Goal: Check status: Check status

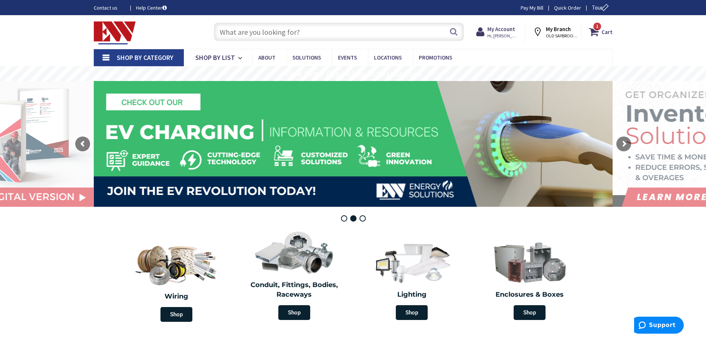
click at [137, 57] on span "Shop By Category" at bounding box center [145, 57] width 57 height 9
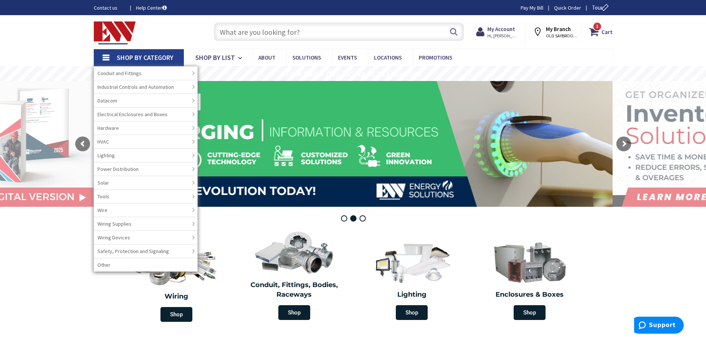
click at [137, 57] on span "Shop By Category" at bounding box center [145, 57] width 57 height 9
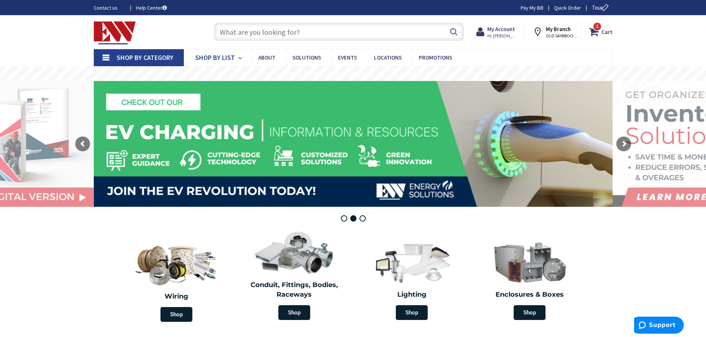
click at [228, 55] on span "Shop By List" at bounding box center [215, 57] width 40 height 9
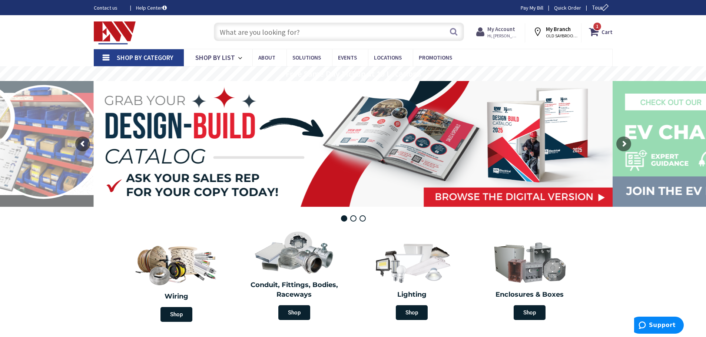
click at [500, 31] on strong "My Account" at bounding box center [501, 29] width 28 height 7
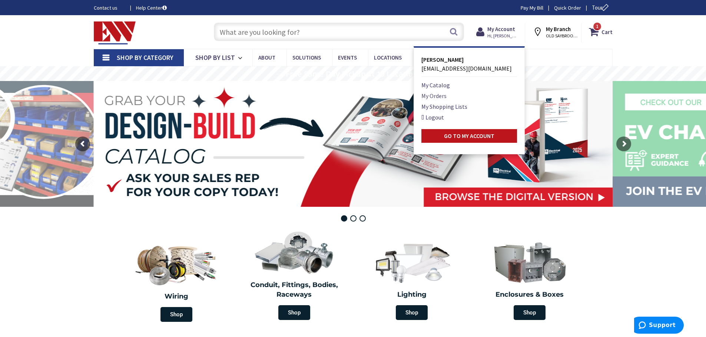
click at [442, 95] on link "My Orders" at bounding box center [433, 95] width 25 height 9
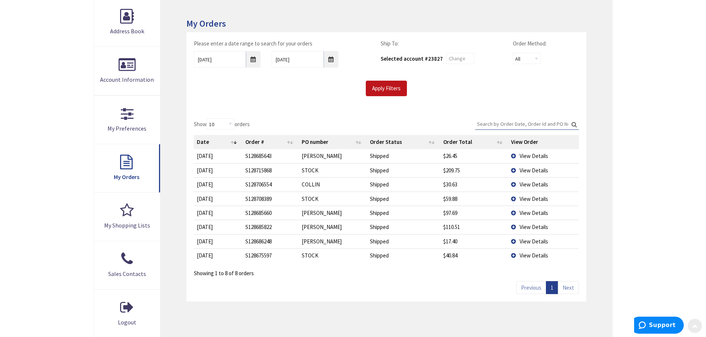
scroll to position [148, 0]
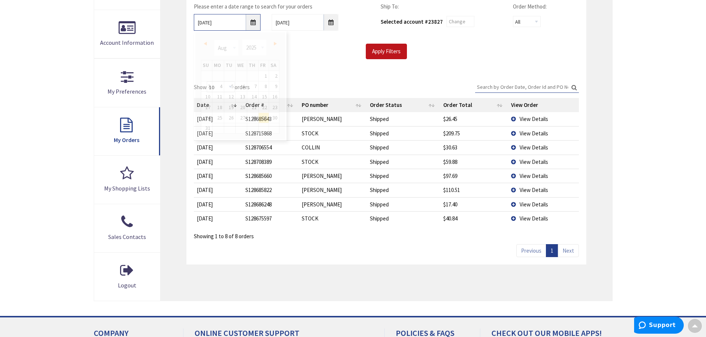
click at [253, 27] on input "8/29/2025" at bounding box center [227, 22] width 67 height 17
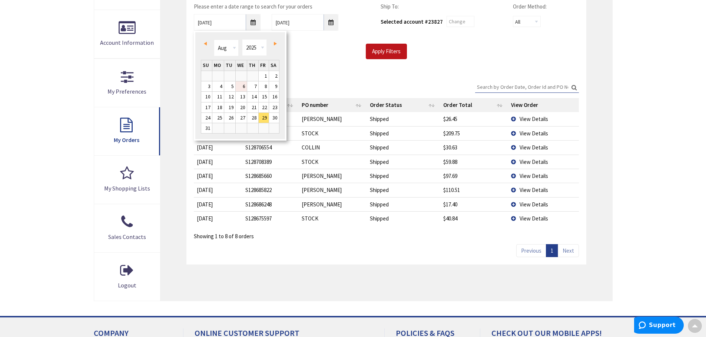
click at [243, 85] on link "6" at bounding box center [241, 86] width 11 height 10
type input "08/06/2025"
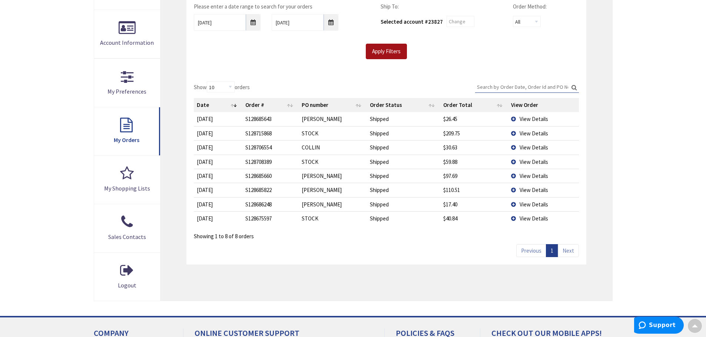
click at [381, 51] on input "Apply Filters" at bounding box center [386, 52] width 41 height 16
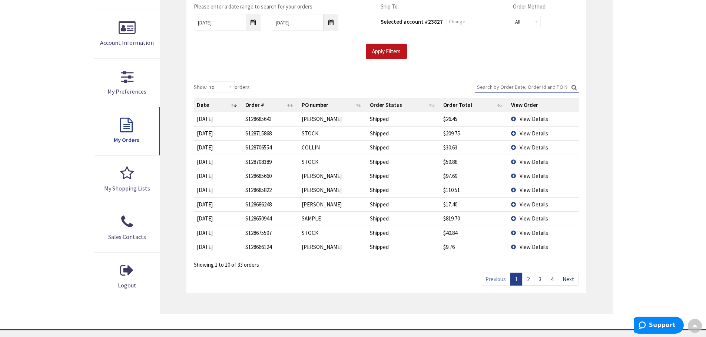
click at [553, 277] on link "4" at bounding box center [552, 279] width 12 height 13
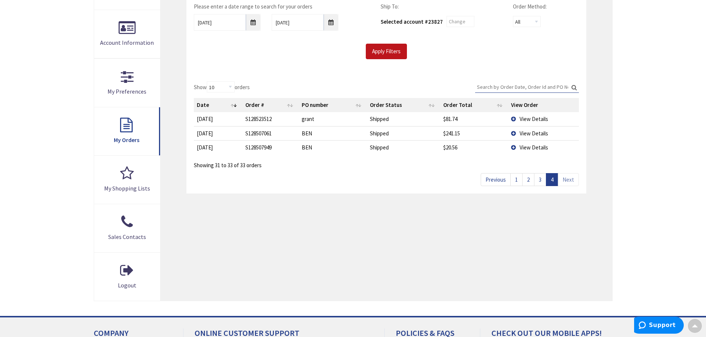
click at [525, 151] on span "View Details" at bounding box center [533, 147] width 29 height 7
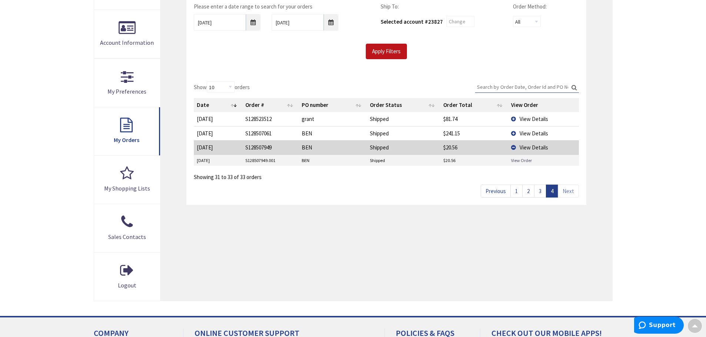
click at [522, 160] on link "View Order" at bounding box center [521, 160] width 21 height 6
click at [522, 134] on span "View Details" at bounding box center [533, 133] width 29 height 7
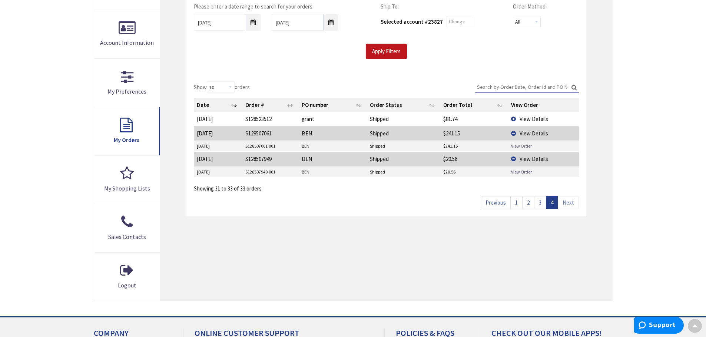
click at [522, 146] on link "View Order" at bounding box center [521, 146] width 21 height 6
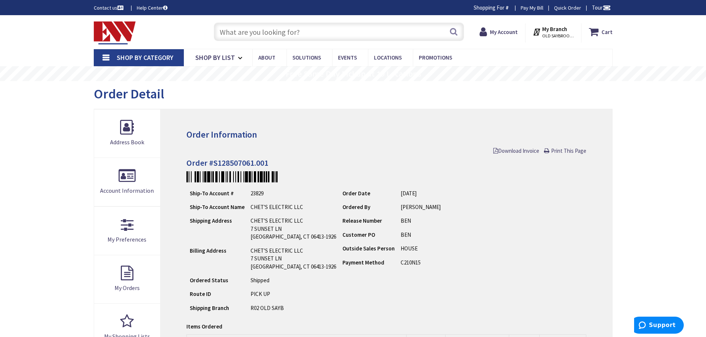
scroll to position [111, 0]
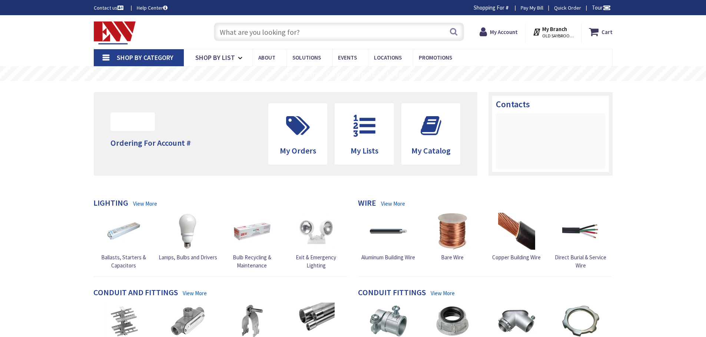
click at [296, 32] on input "text" at bounding box center [339, 32] width 250 height 19
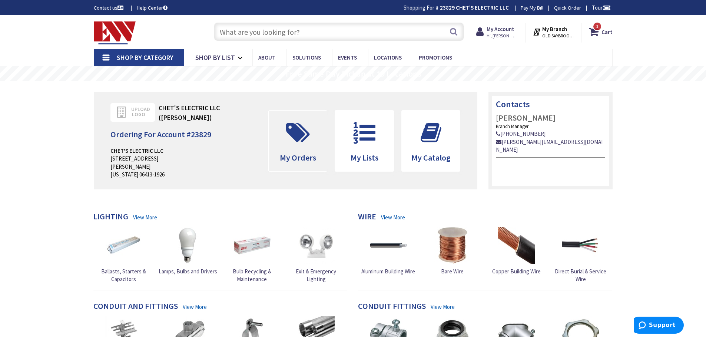
click at [312, 144] on span at bounding box center [297, 132] width 47 height 33
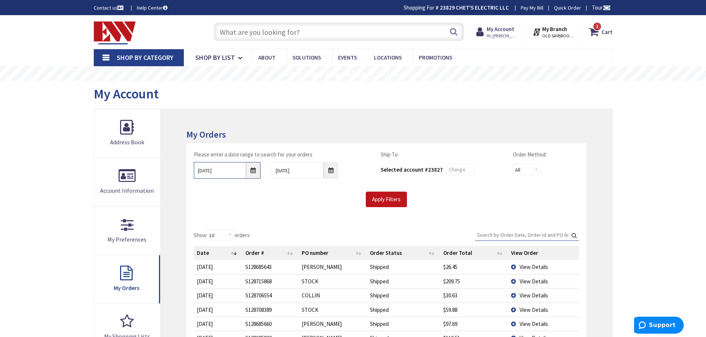
click at [254, 169] on input "8/29/2025" at bounding box center [227, 170] width 67 height 17
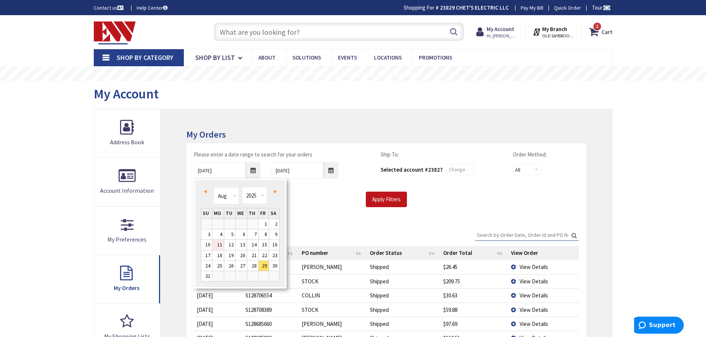
click at [221, 244] on link "11" at bounding box center [217, 245] width 11 height 10
type input "08/11/2025"
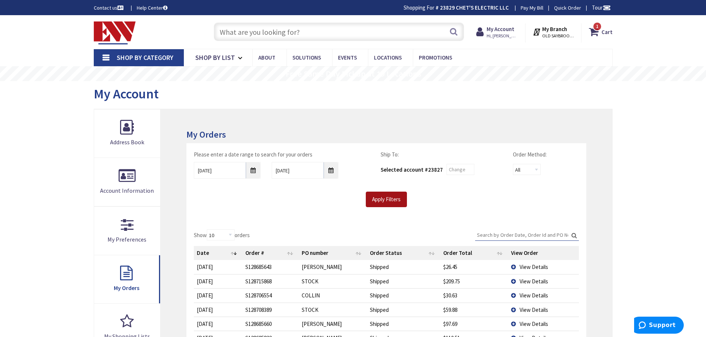
click at [387, 197] on input "Apply Filters" at bounding box center [386, 200] width 41 height 16
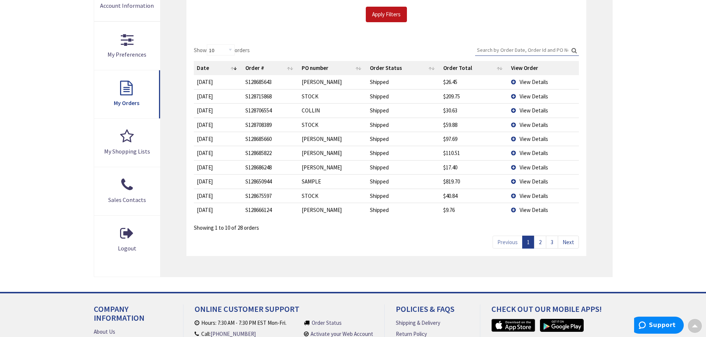
click at [553, 240] on link "3" at bounding box center [552, 242] width 12 height 13
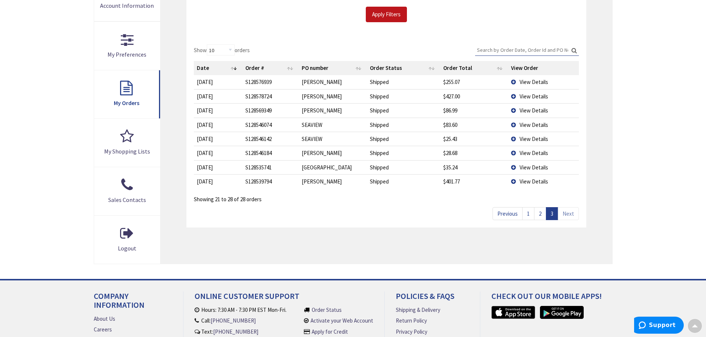
click at [542, 179] on span "View Details" at bounding box center [533, 181] width 29 height 7
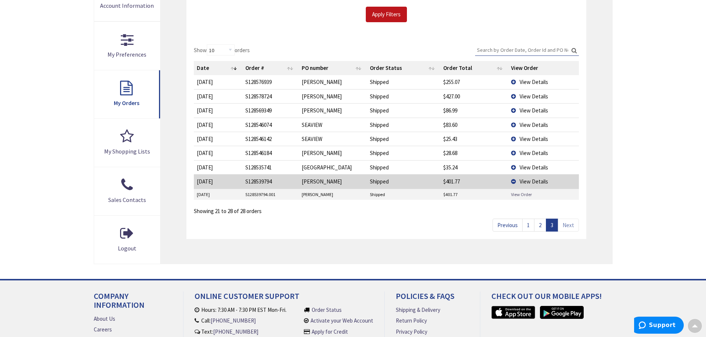
click at [525, 194] on link "View Order" at bounding box center [521, 195] width 21 height 6
click at [533, 111] on span "View Details" at bounding box center [533, 110] width 29 height 7
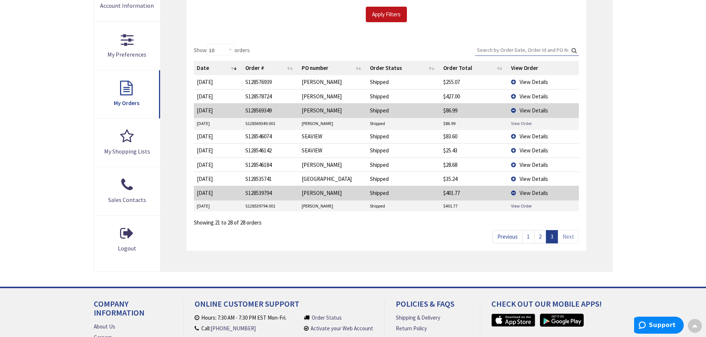
click at [524, 122] on link "View Order" at bounding box center [521, 123] width 21 height 6
click at [536, 97] on span "View Details" at bounding box center [533, 96] width 29 height 7
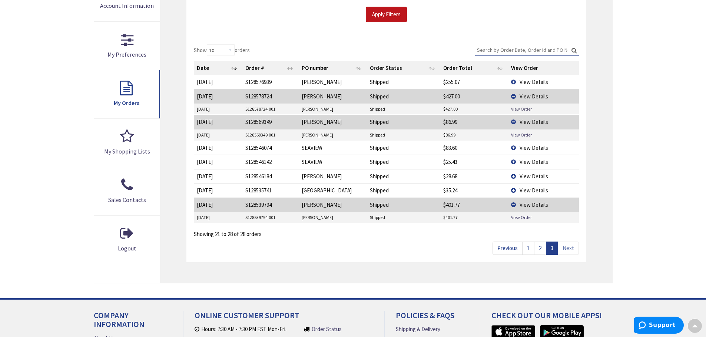
click at [524, 111] on link "View Order" at bounding box center [521, 109] width 21 height 6
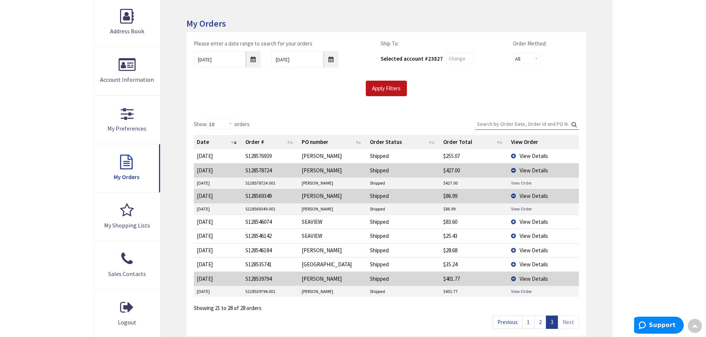
scroll to position [222, 0]
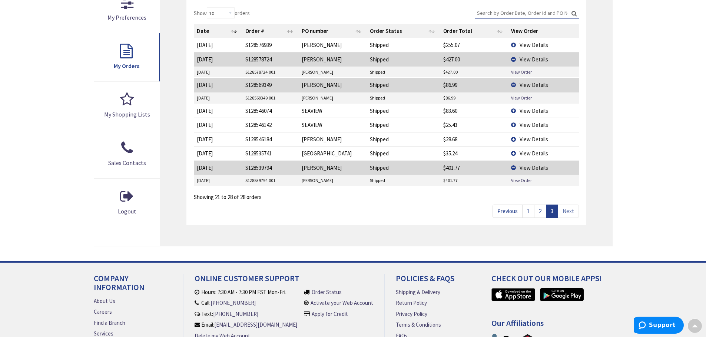
click at [541, 213] on link "2" at bounding box center [540, 211] width 12 height 13
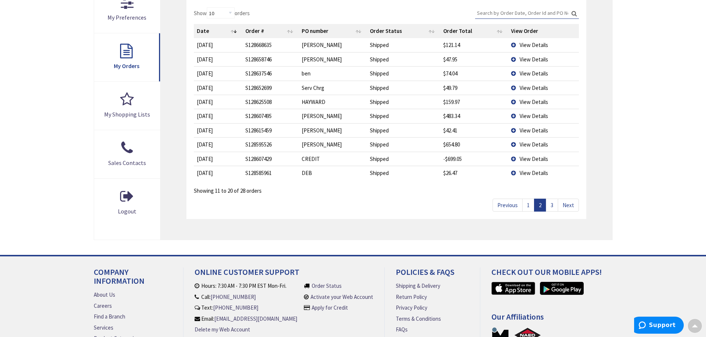
click at [532, 129] on span "View Details" at bounding box center [533, 130] width 29 height 7
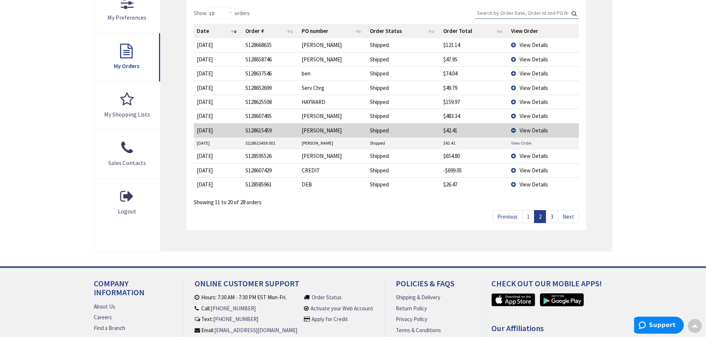
click at [527, 143] on link "View Order" at bounding box center [521, 143] width 21 height 6
click at [536, 114] on span "View Details" at bounding box center [533, 116] width 29 height 7
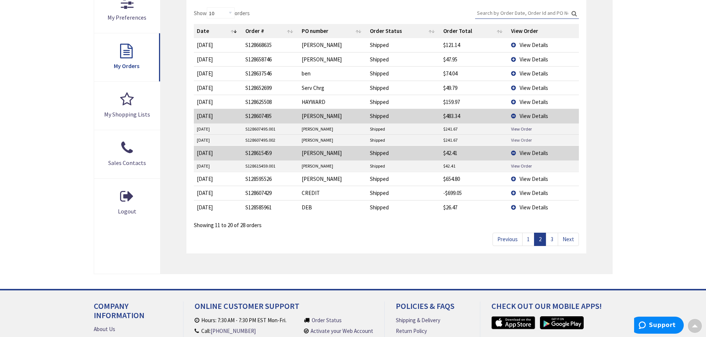
click at [524, 141] on link "View Order" at bounding box center [521, 140] width 21 height 6
click at [527, 237] on link "1" at bounding box center [528, 239] width 12 height 13
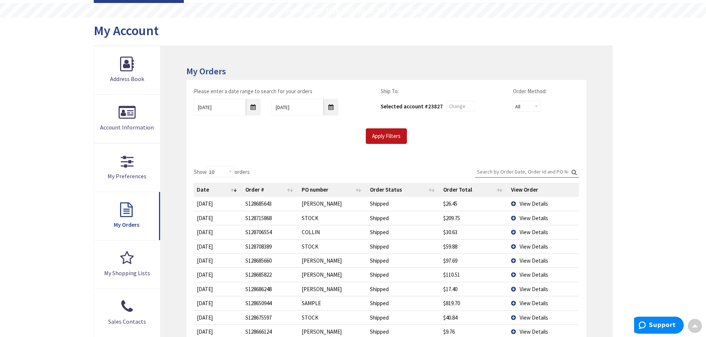
scroll to position [0, 0]
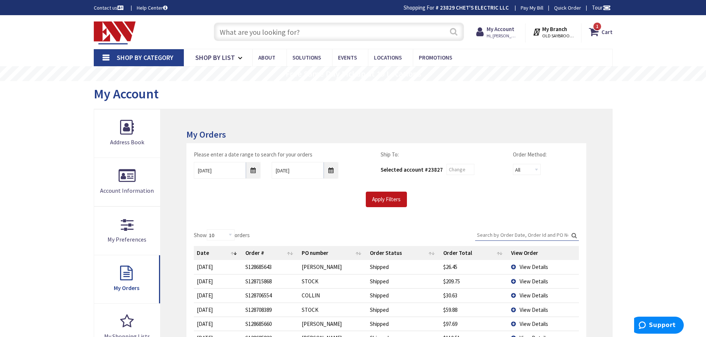
click at [453, 33] on button "Search" at bounding box center [454, 31] width 10 height 17
click at [326, 27] on input "text" at bounding box center [339, 32] width 250 height 19
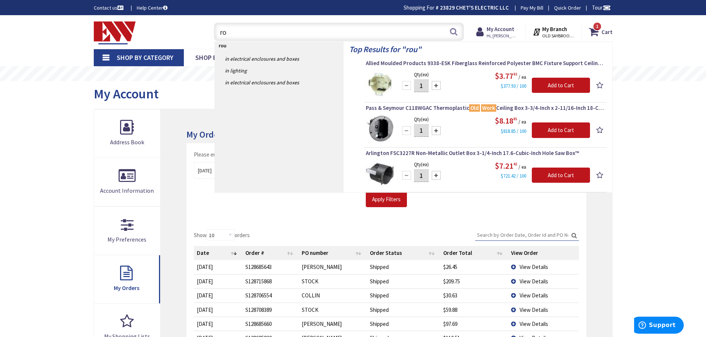
type input "r"
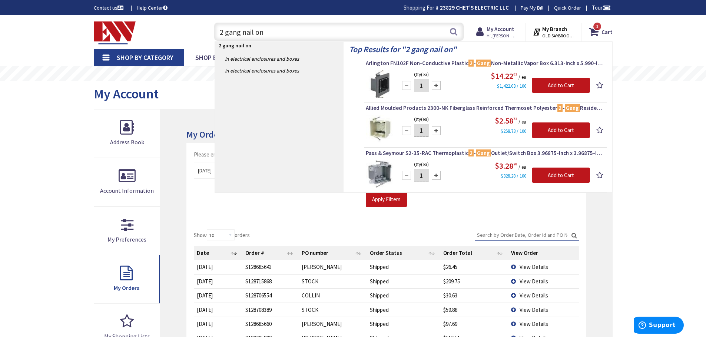
click at [221, 31] on input "2 gang nail on" at bounding box center [339, 32] width 250 height 19
drag, startPoint x: 262, startPoint y: 34, endPoint x: 244, endPoint y: 30, distance: 18.3
click at [244, 30] on input "2 gang nail on" at bounding box center [339, 32] width 250 height 19
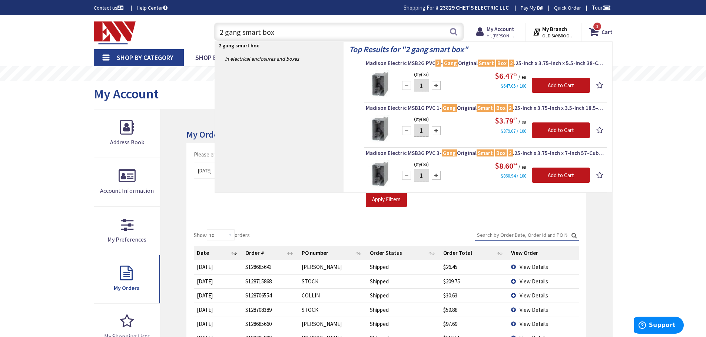
click at [221, 30] on input "2 gang smart box" at bounding box center [339, 32] width 250 height 19
drag, startPoint x: 277, startPoint y: 32, endPoint x: 243, endPoint y: 30, distance: 34.9
click at [243, 30] on input "3 gang smart box" at bounding box center [339, 32] width 250 height 19
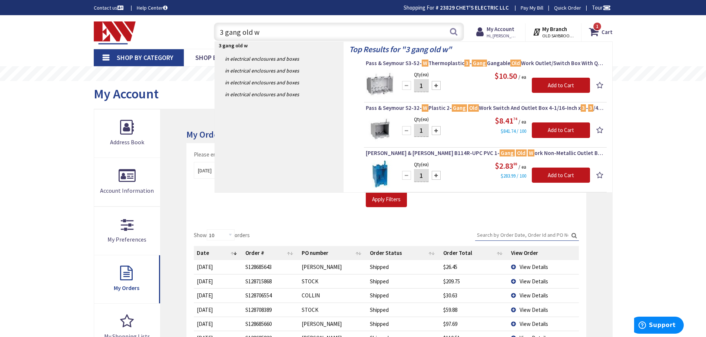
drag, startPoint x: 240, startPoint y: 30, endPoint x: 205, endPoint y: 36, distance: 36.1
click at [205, 36] on div "3 gang old w 3 gang old w Search 1" at bounding box center [336, 32] width 265 height 24
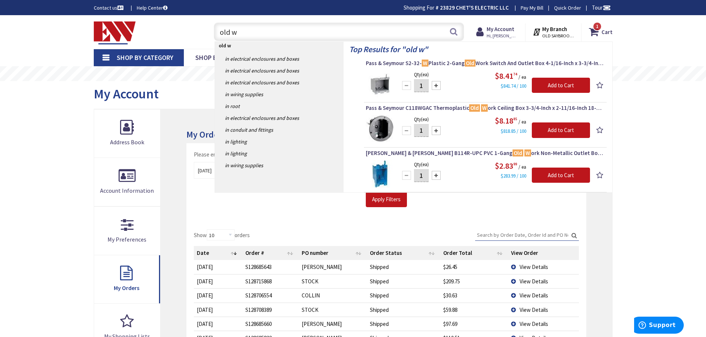
click at [242, 30] on input "old w" at bounding box center [339, 32] width 250 height 19
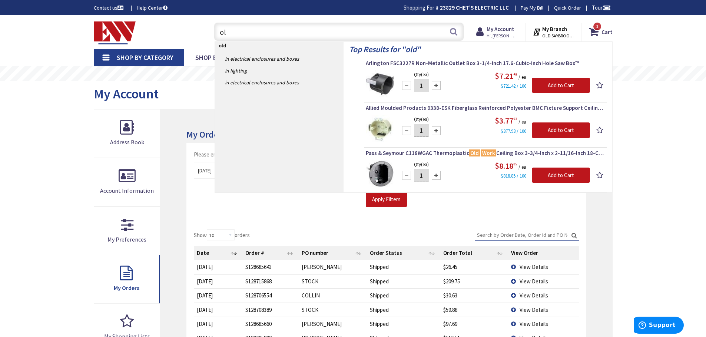
type input "o"
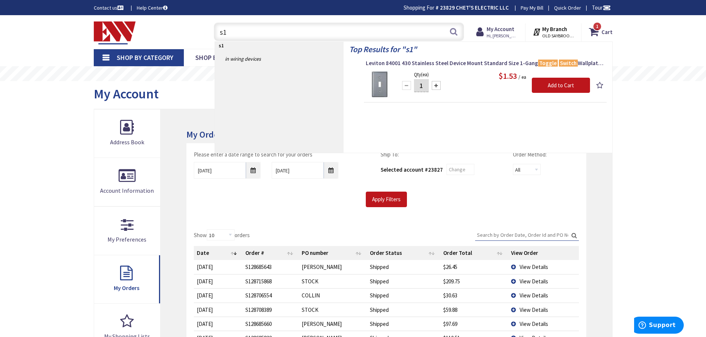
type input "s"
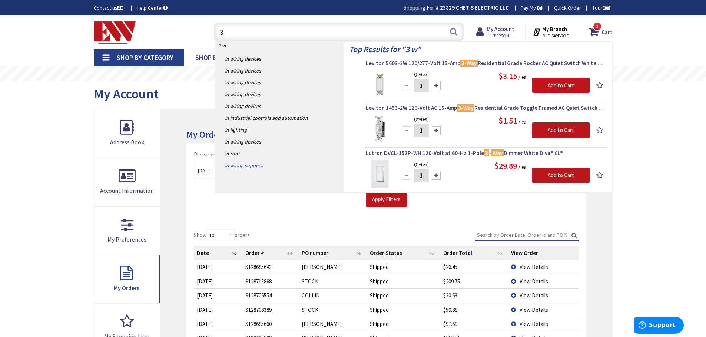
type input "3"
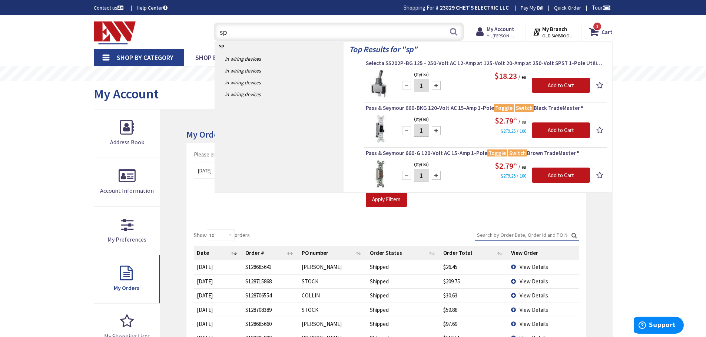
type input "s"
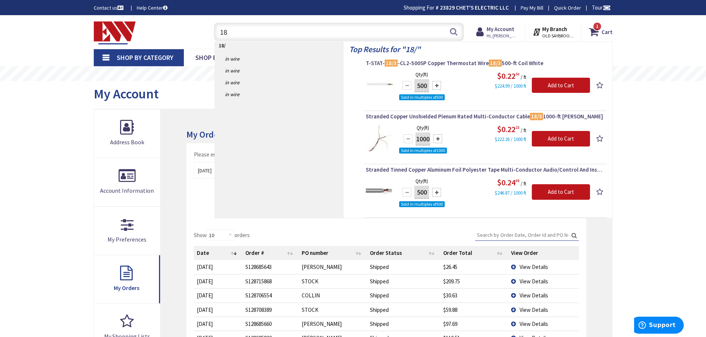
type input "1"
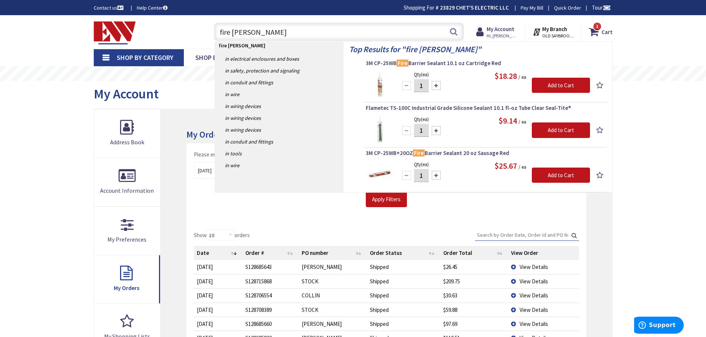
type input "fire calk"
